Goal: Transaction & Acquisition: Purchase product/service

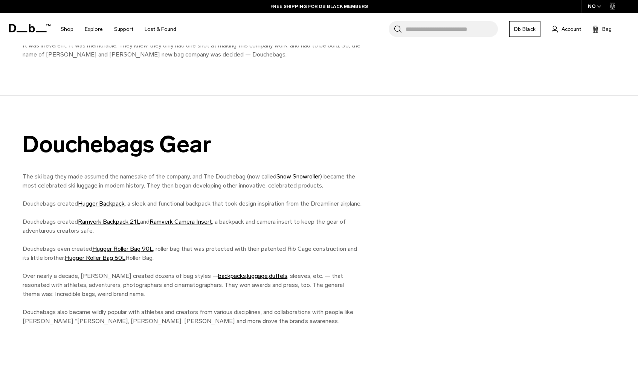
scroll to position [573, 0]
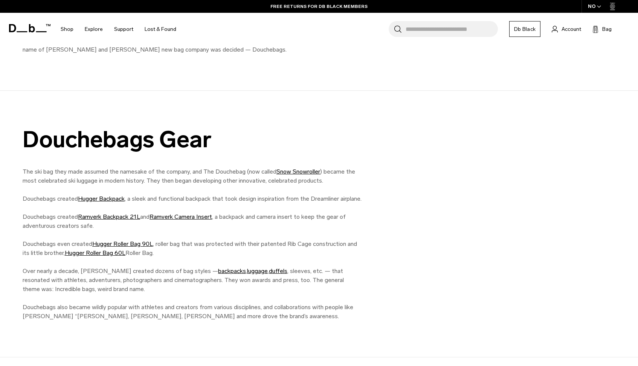
click at [29, 27] on icon at bounding box center [29, 28] width 41 height 8
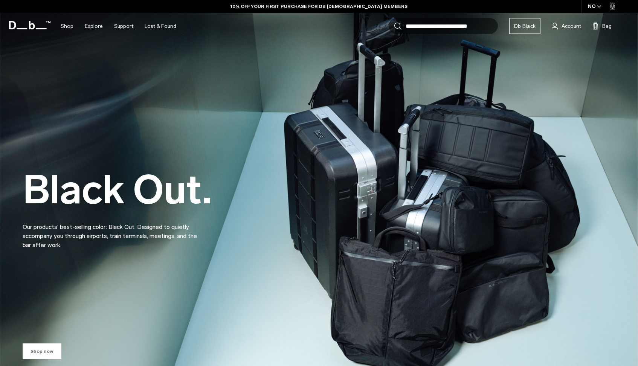
click at [39, 355] on link "Shop now" at bounding box center [42, 352] width 39 height 16
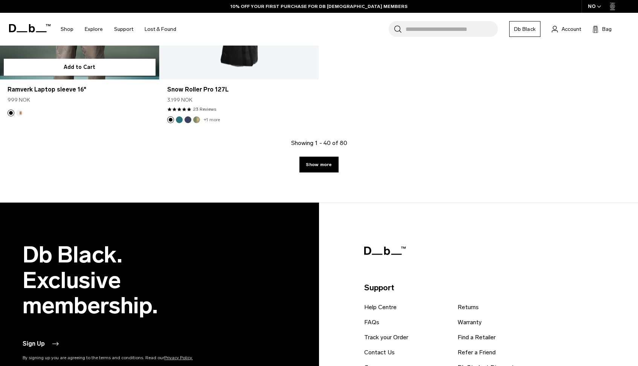
scroll to position [3137, 0]
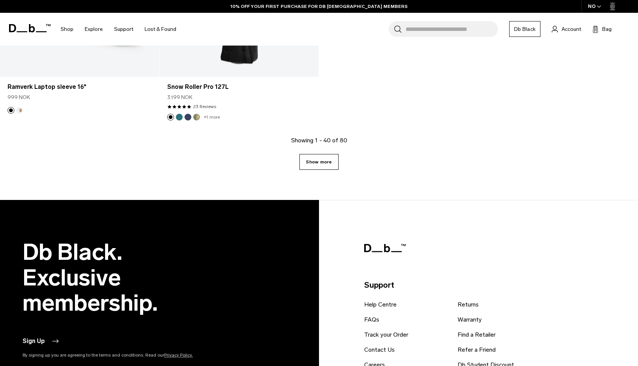
click at [326, 164] on link "Show more" at bounding box center [319, 162] width 39 height 16
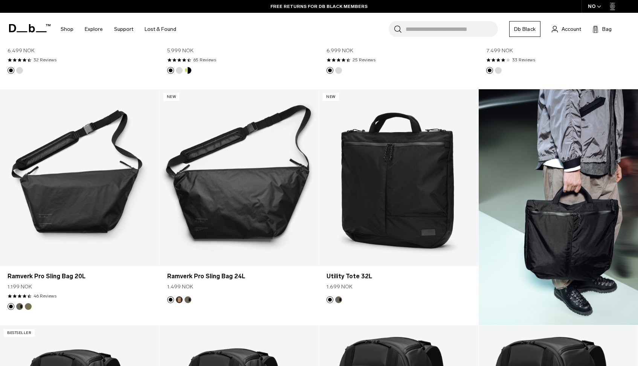
scroll to position [1777, 0]
